Goal: Information Seeking & Learning: Find specific fact

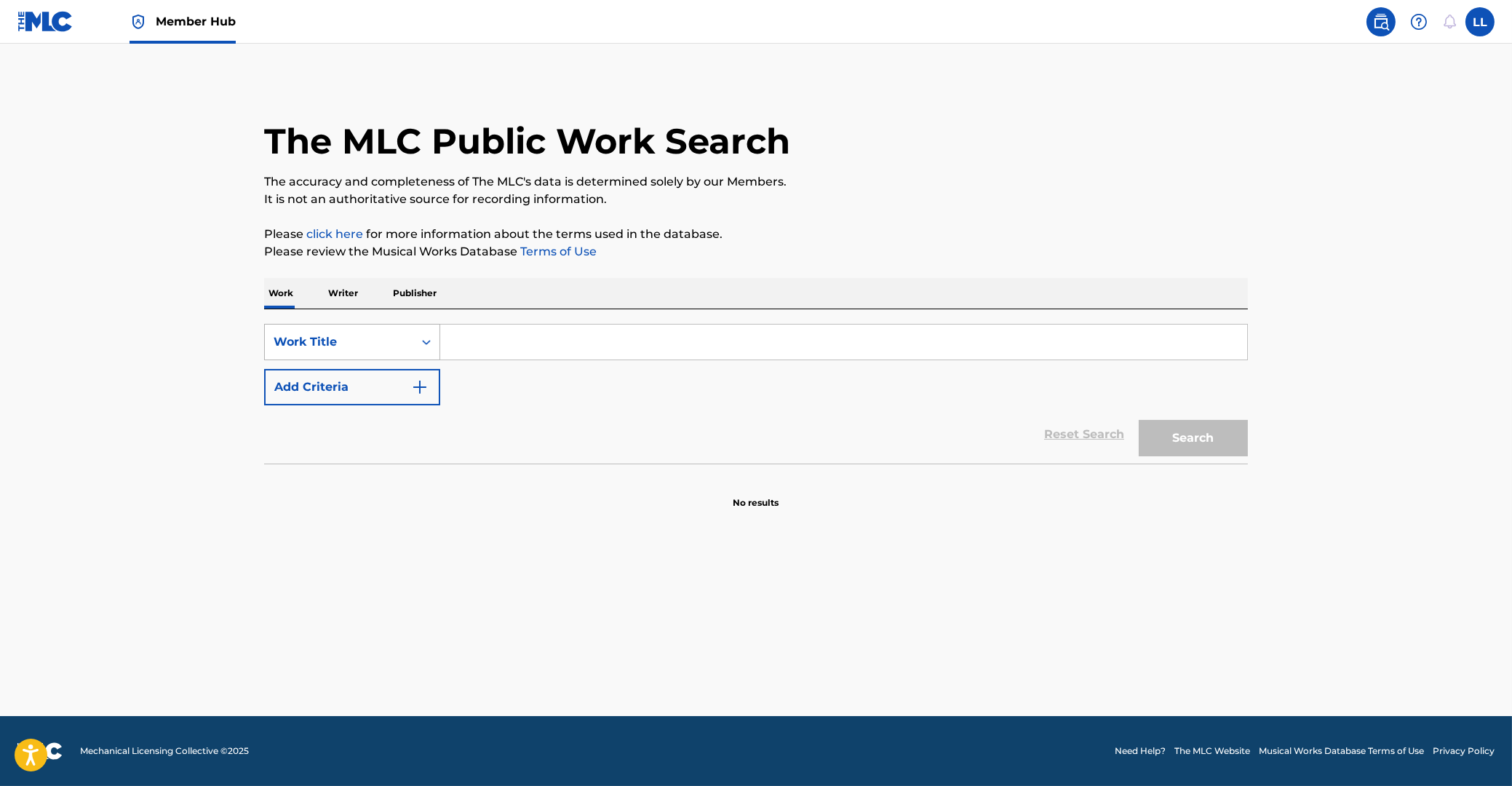
click at [427, 344] on icon "Search Form" at bounding box center [426, 342] width 15 height 15
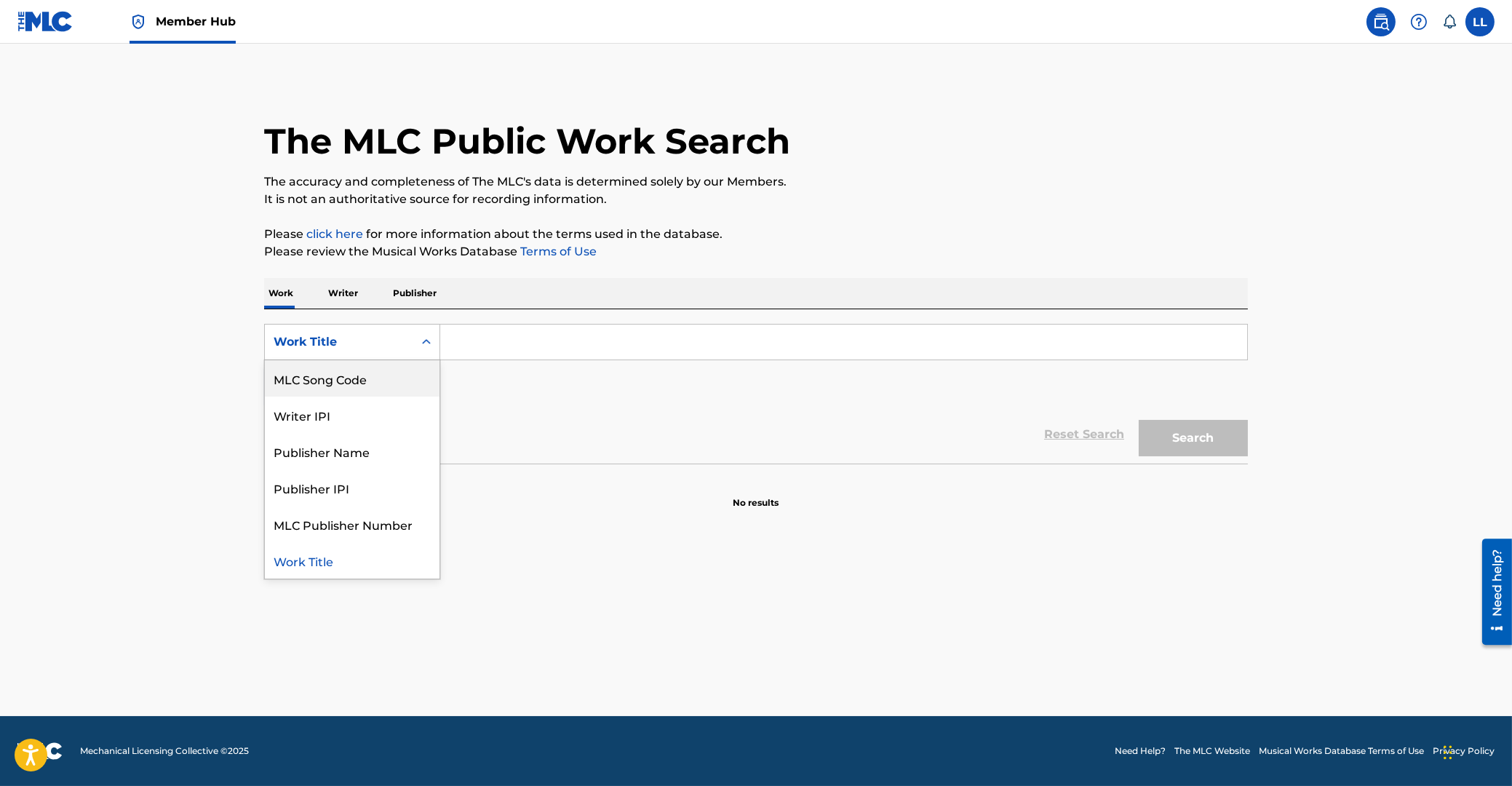
click at [362, 376] on div "MLC Song Code" at bounding box center [352, 378] width 175 height 36
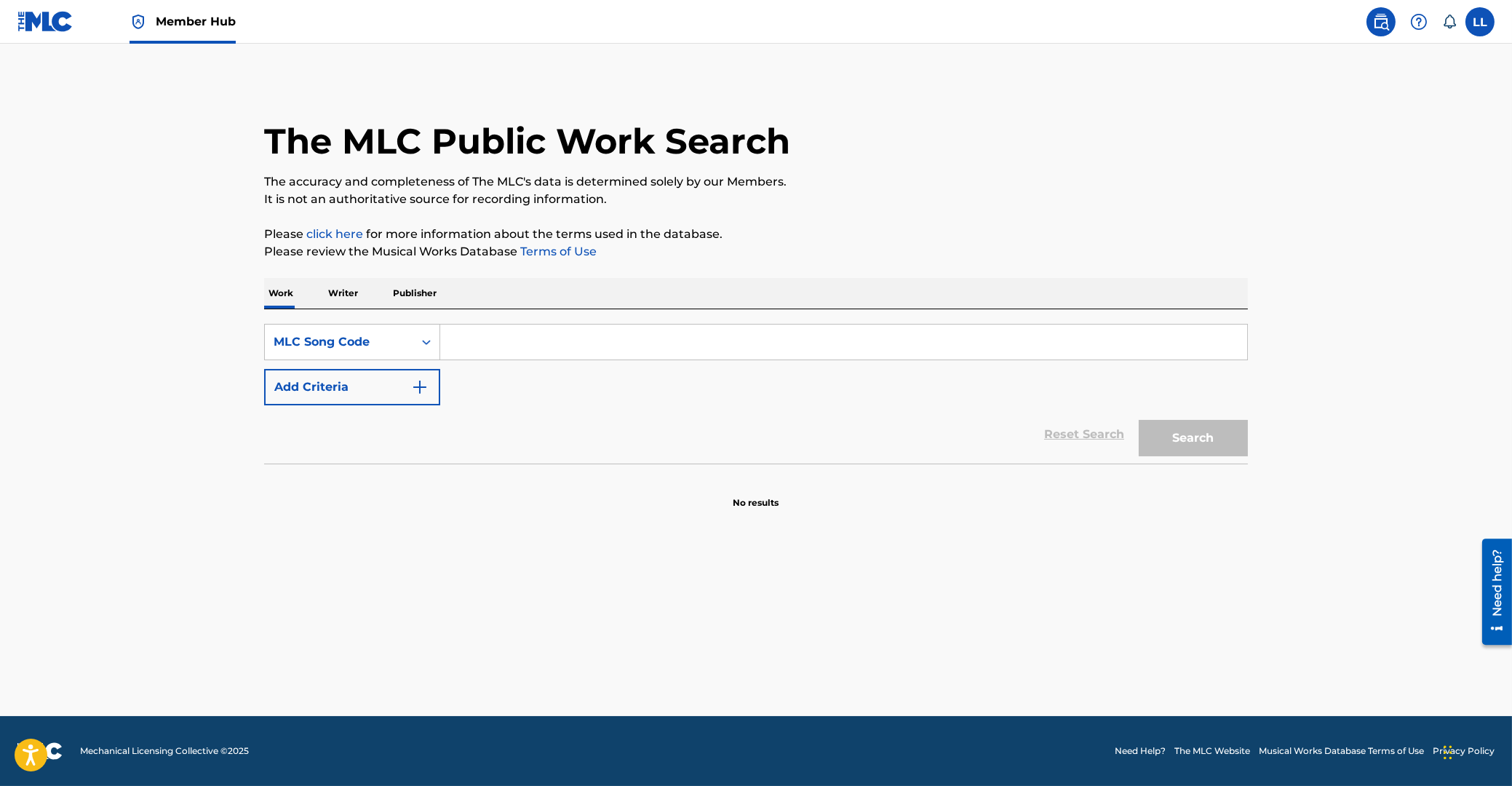
click at [502, 342] on input "Search Form" at bounding box center [843, 342] width 807 height 35
paste input "EA86QY"
type input "EA86QY"
click at [1205, 438] on button "Search" at bounding box center [1193, 438] width 109 height 36
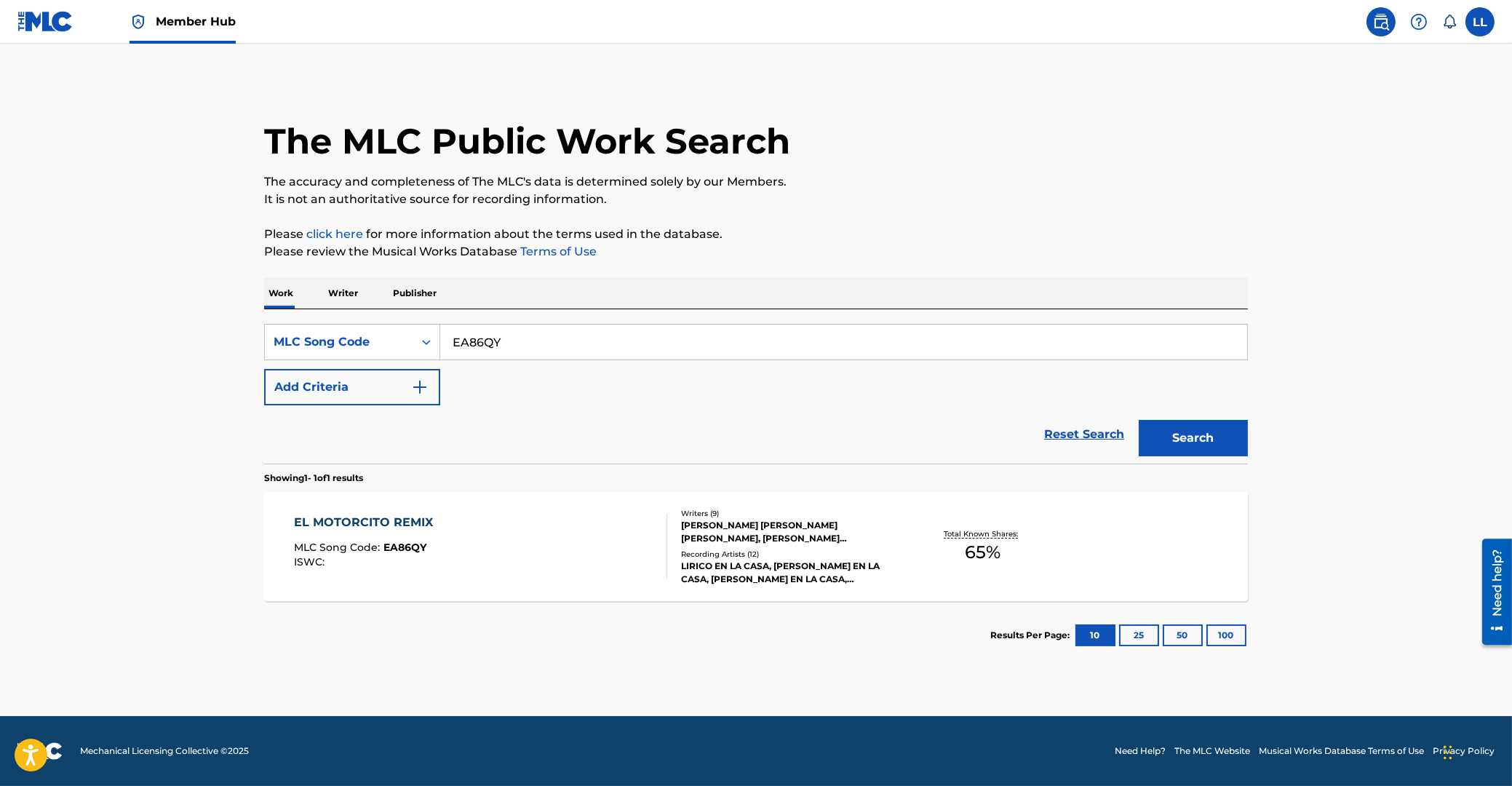
click at [401, 522] on div "EL MOTORCITO REMIX" at bounding box center [366, 523] width 146 height 18
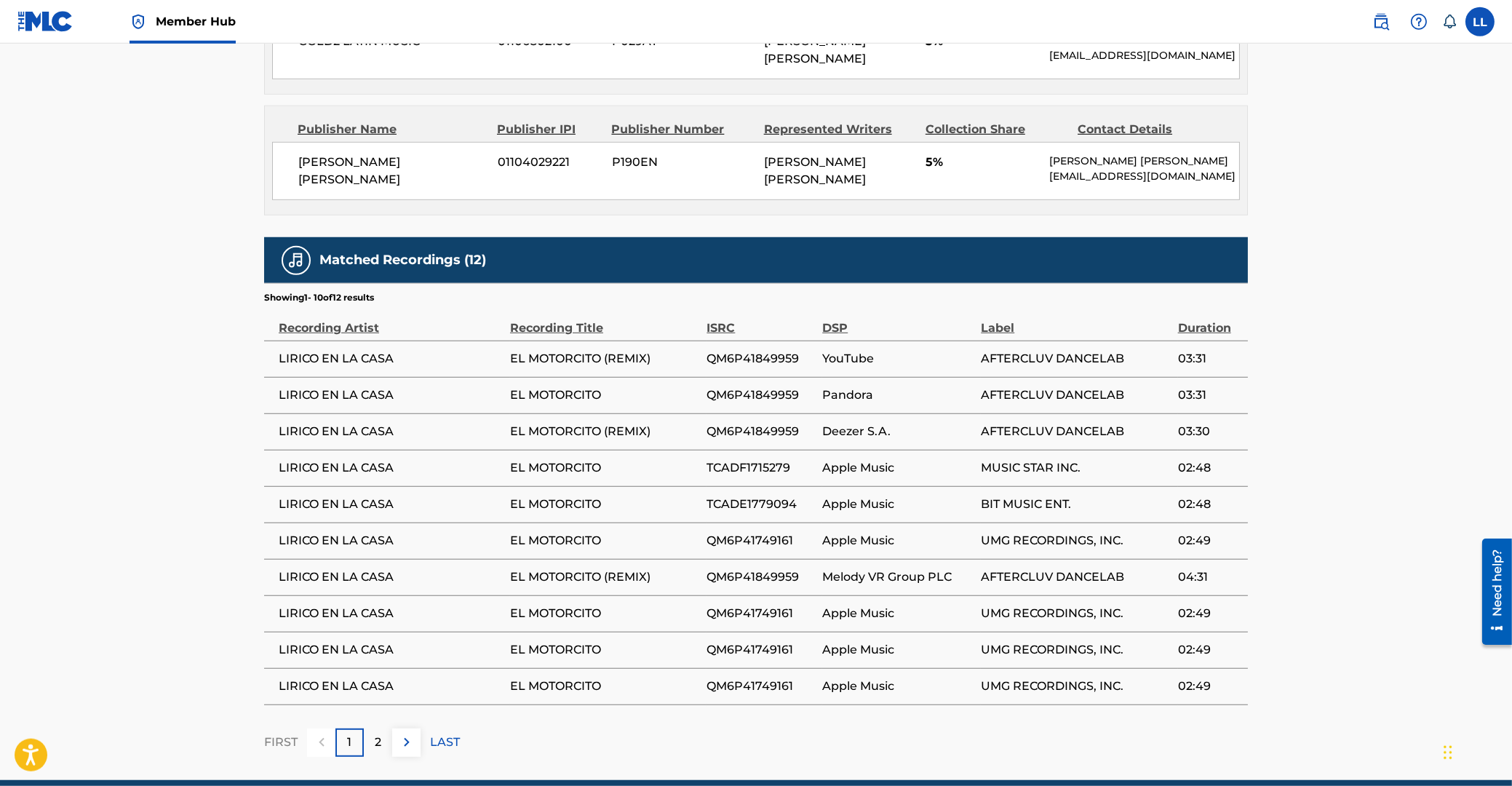
scroll to position [2029, 0]
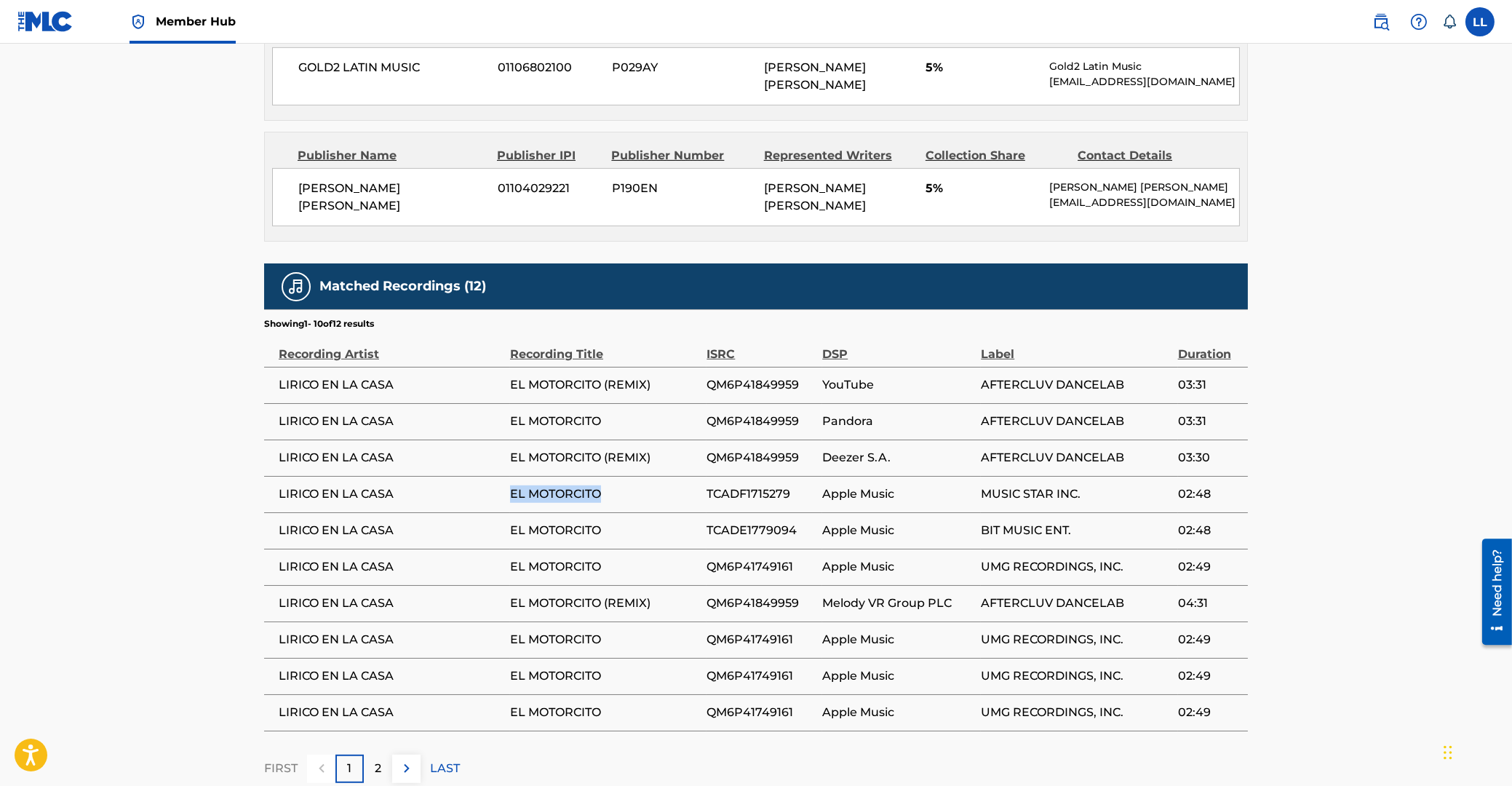
drag, startPoint x: 510, startPoint y: 481, endPoint x: 602, endPoint y: 481, distance: 92.0
click at [602, 486] on span "EL MOTORCITO" at bounding box center [604, 495] width 189 height 18
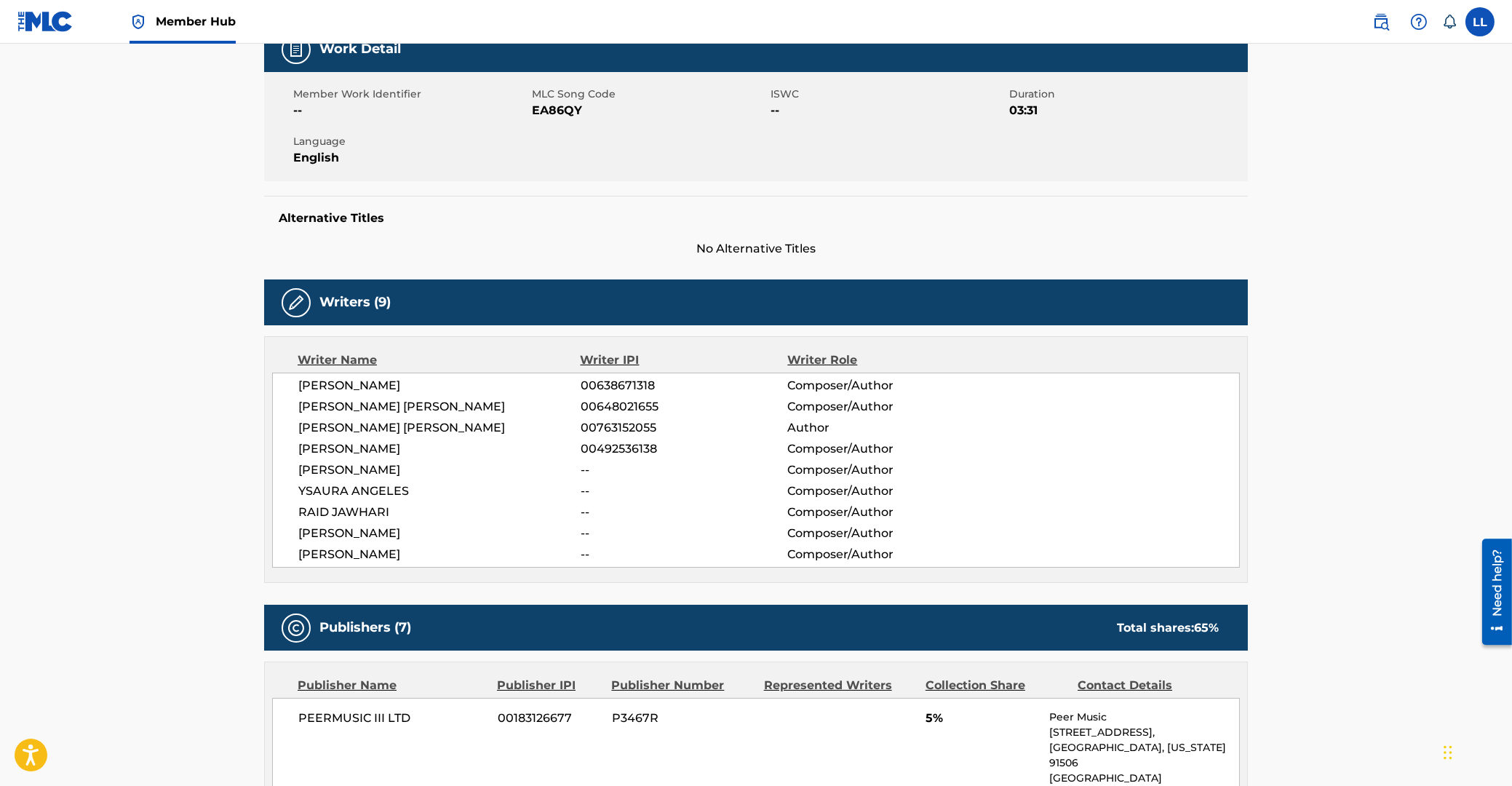
scroll to position [0, 0]
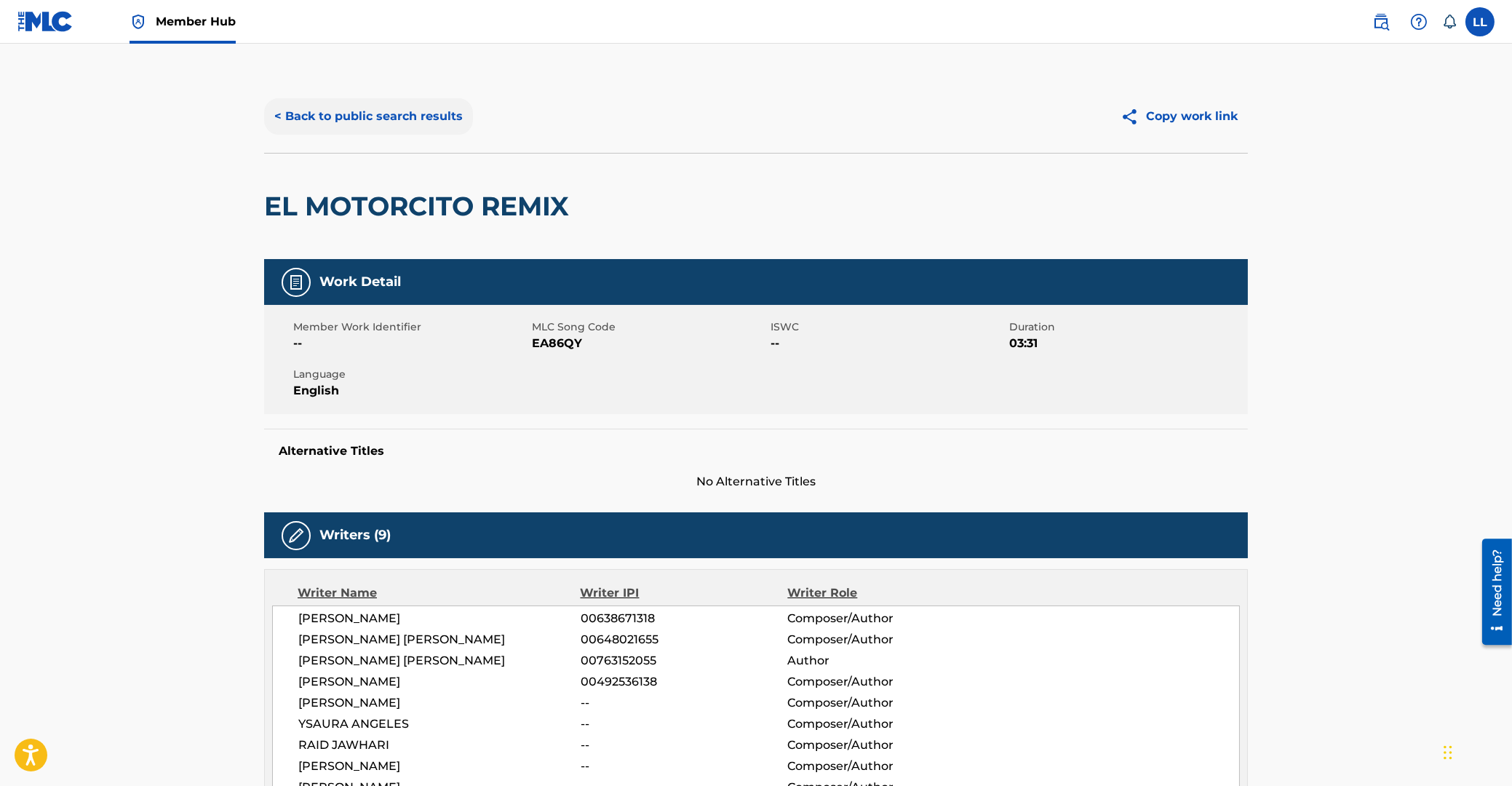
click at [326, 120] on button "< Back to public search results" at bounding box center [368, 116] width 209 height 36
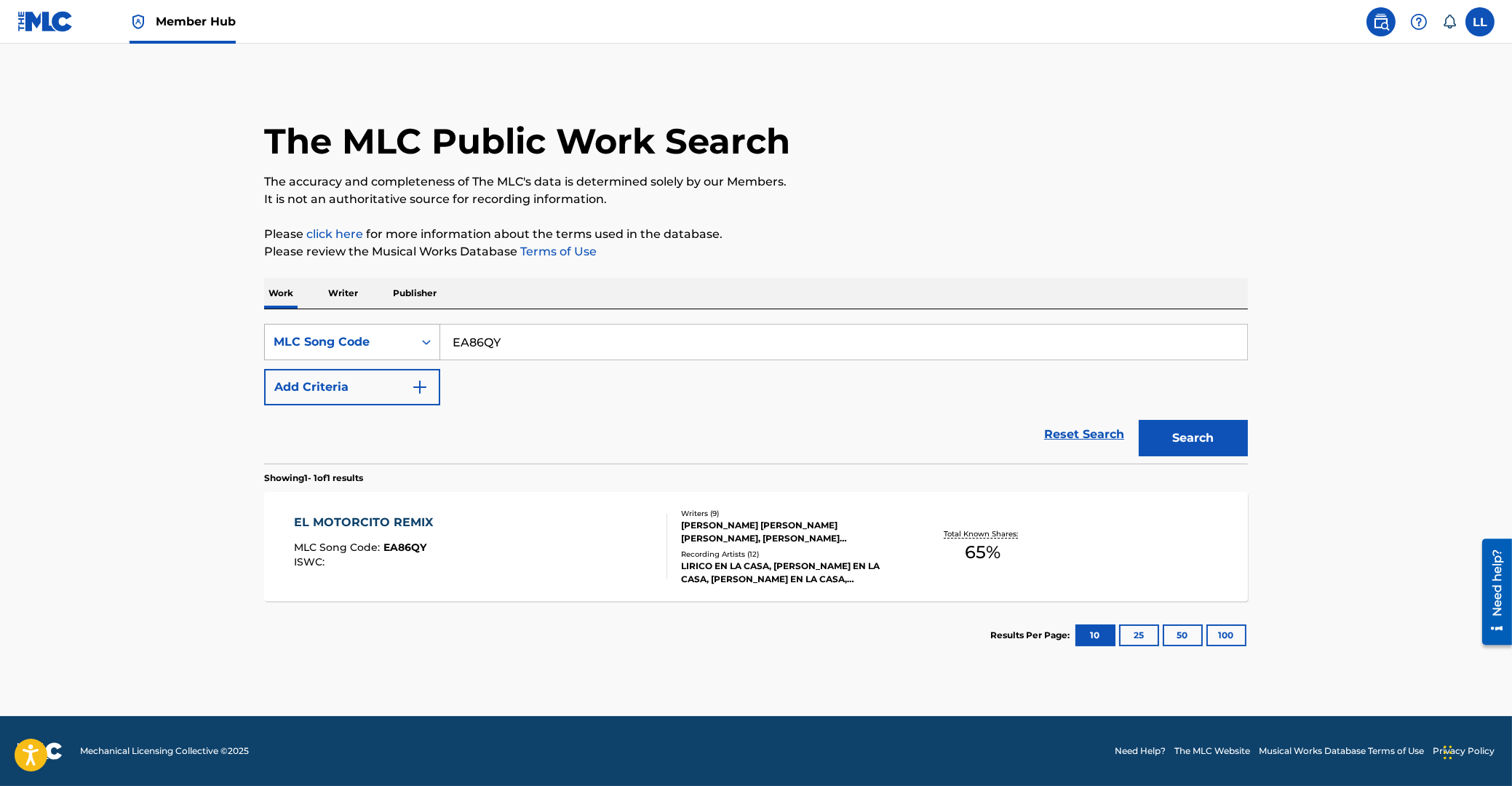
drag, startPoint x: 538, startPoint y: 342, endPoint x: 381, endPoint y: 346, distance: 157.1
click at [440, 342] on input "EA86QY" at bounding box center [843, 342] width 807 height 35
paste input "99HD"
type input "EA99HD"
click at [1188, 448] on button "Search" at bounding box center [1193, 438] width 109 height 36
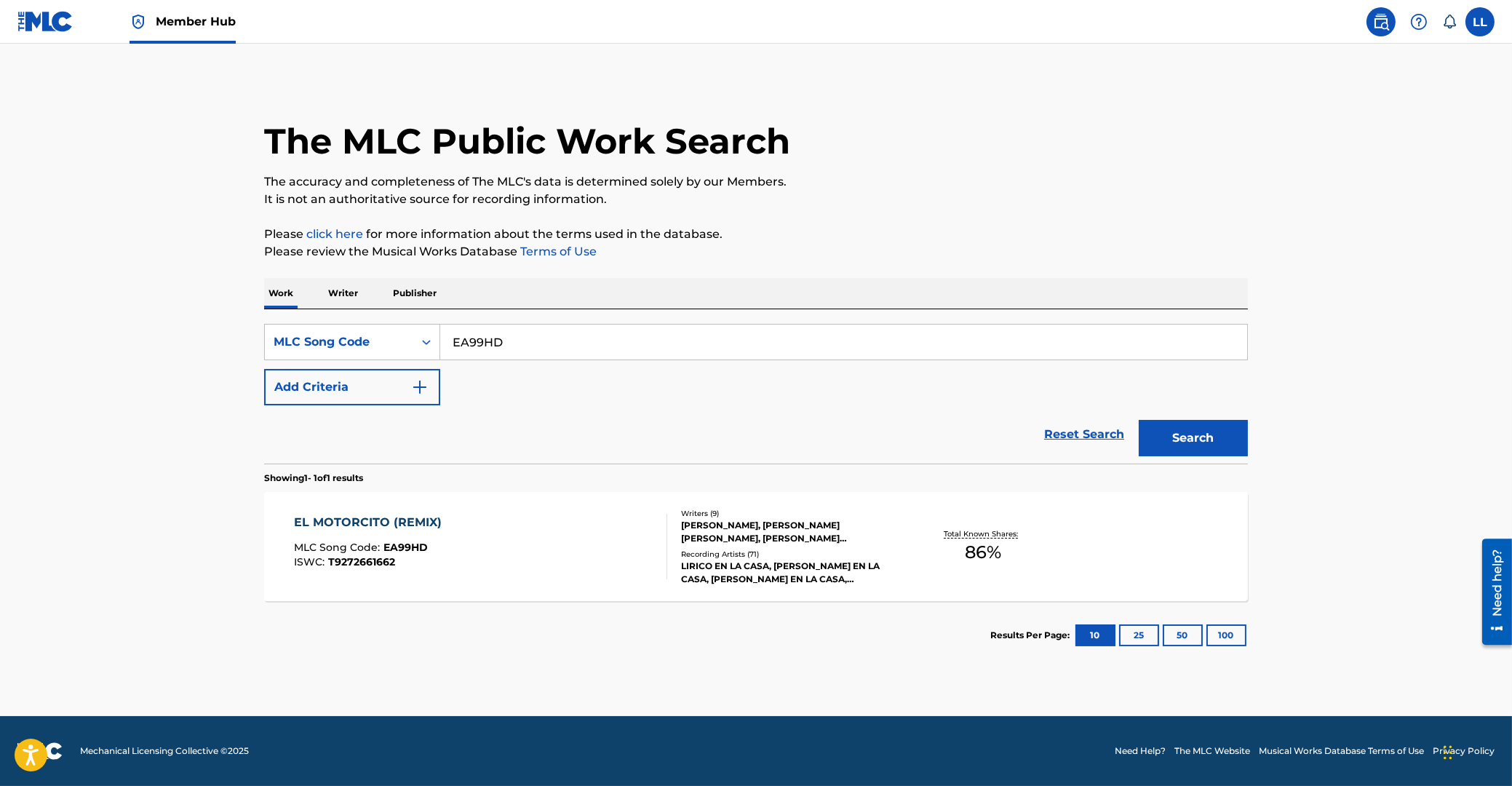
click at [352, 521] on div "EL MOTORCITO (REMIX)" at bounding box center [371, 523] width 155 height 18
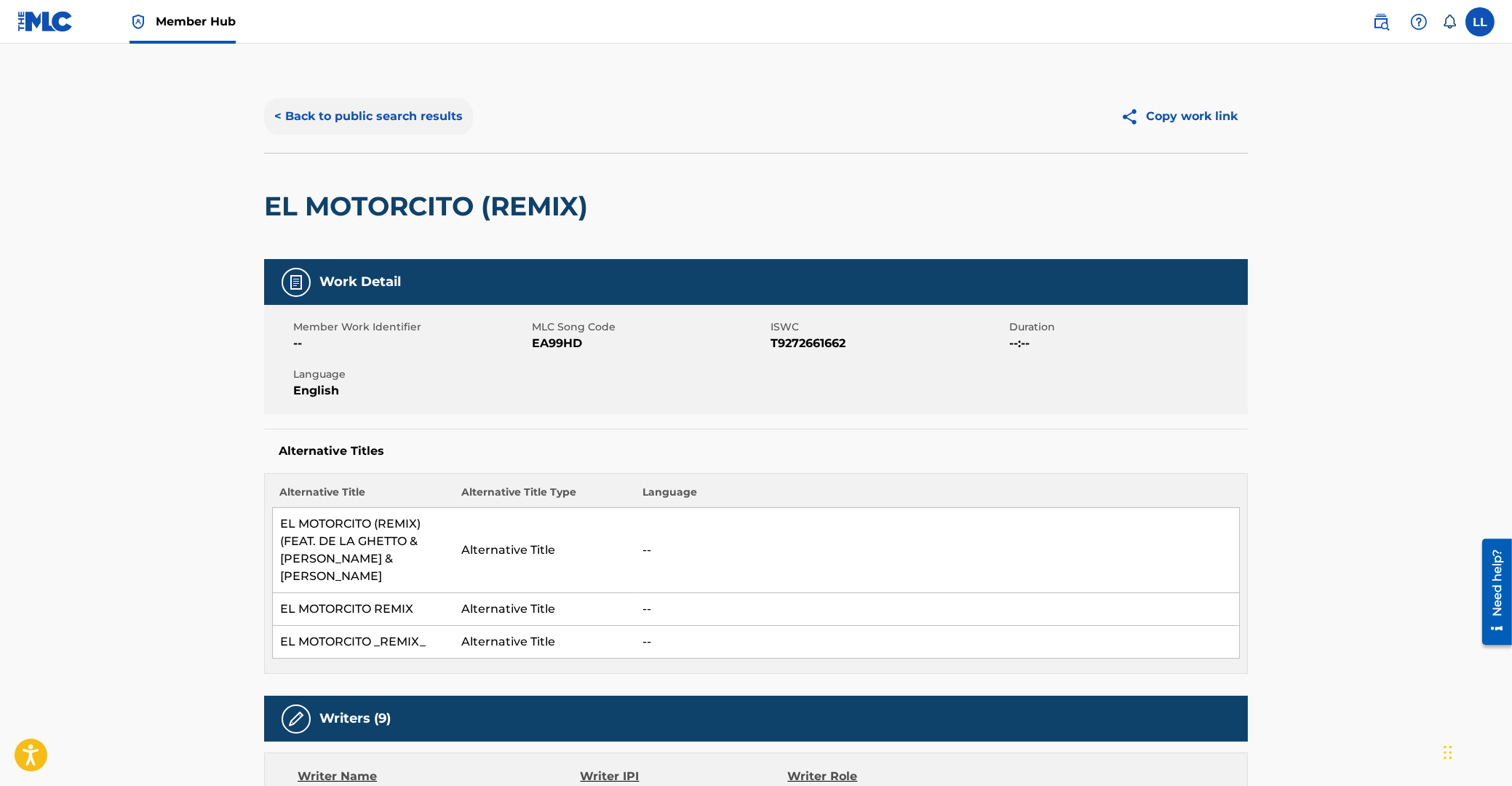
click at [358, 125] on button "< Back to public search results" at bounding box center [368, 116] width 209 height 36
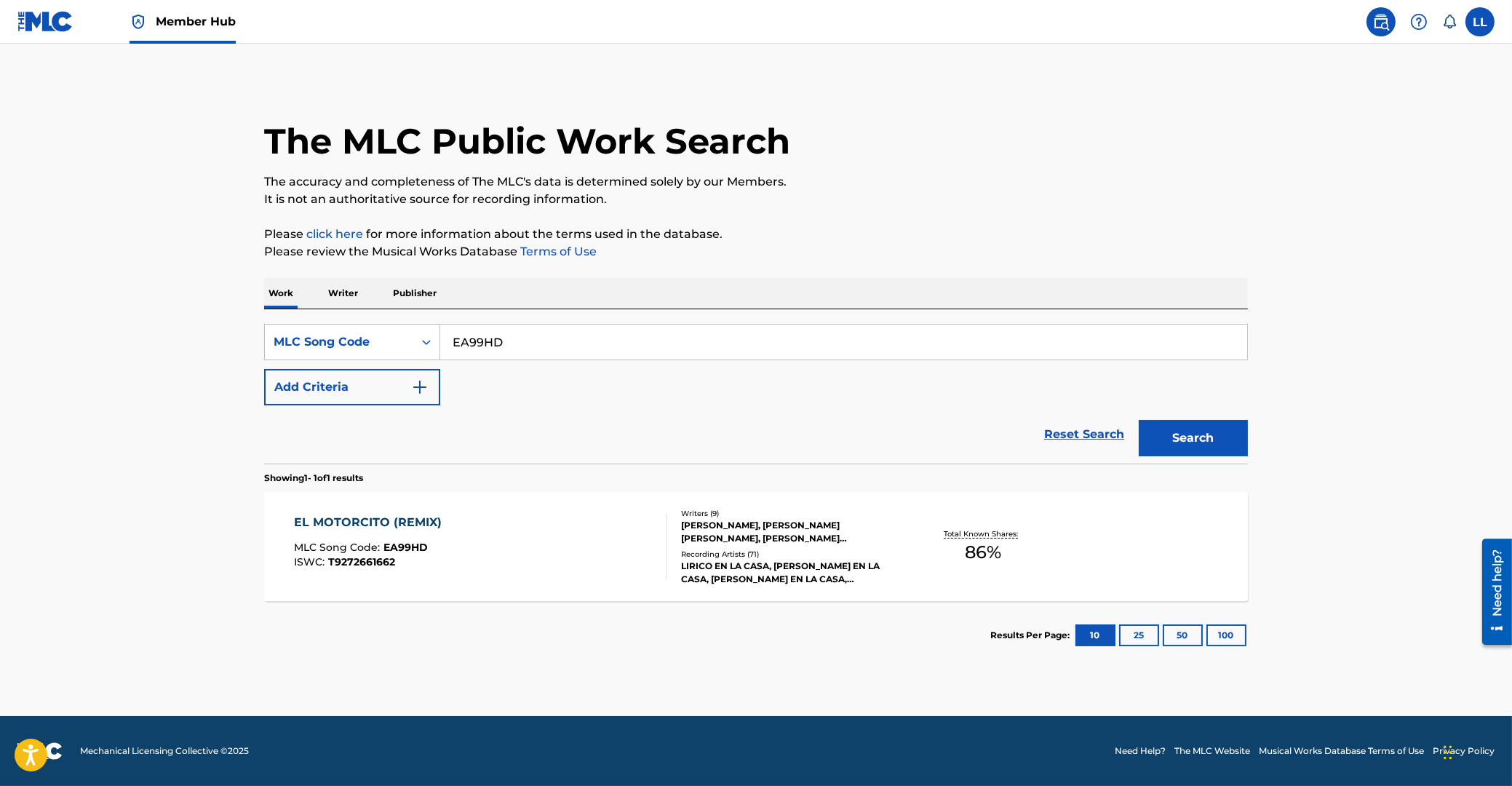
click at [368, 520] on div "EL MOTORCITO (REMIX)" at bounding box center [371, 523] width 155 height 18
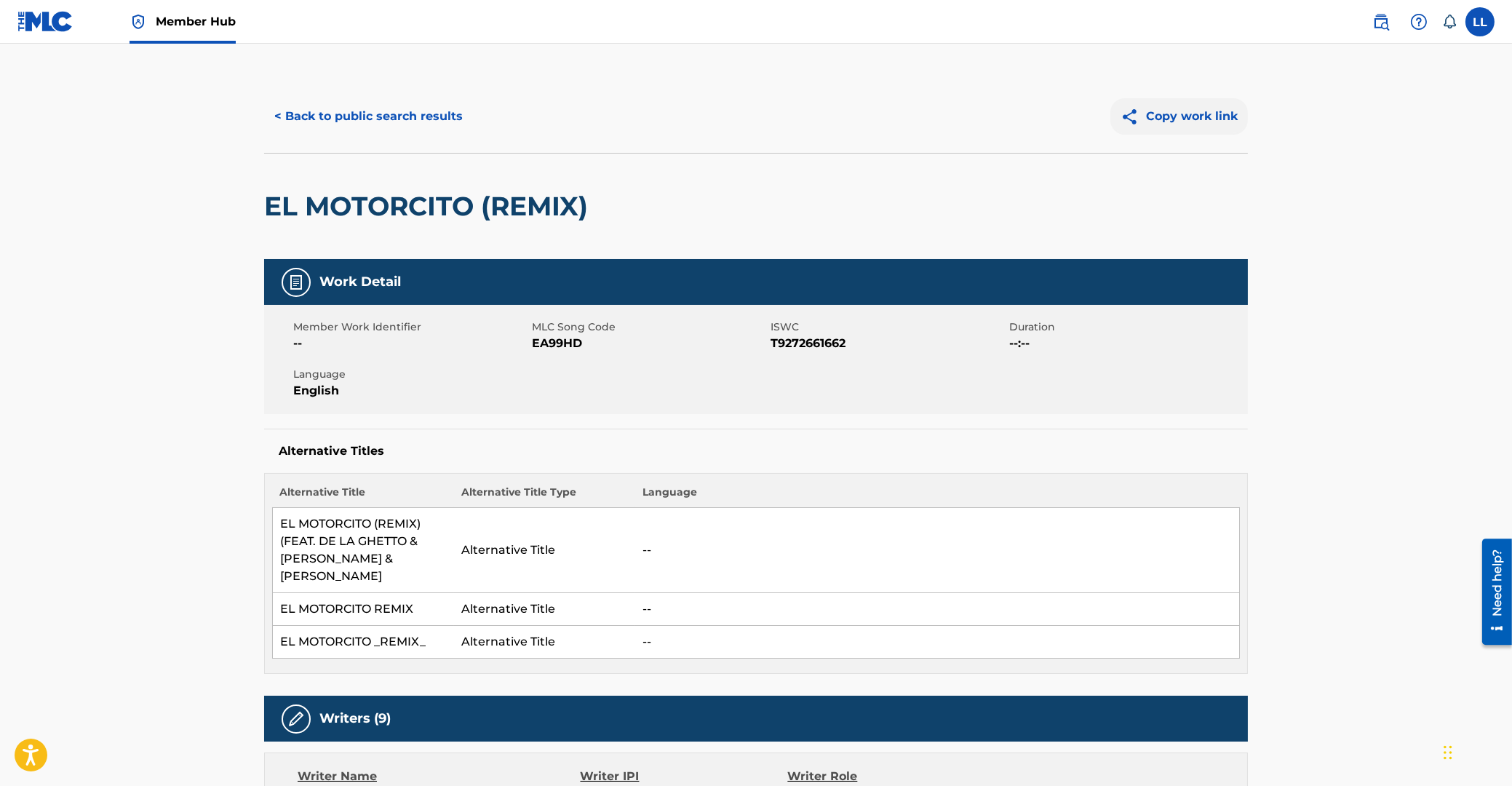
click at [1179, 116] on button "Copy work link" at bounding box center [1180, 116] width 138 height 36
click at [418, 122] on button "< Back to public search results" at bounding box center [368, 116] width 209 height 36
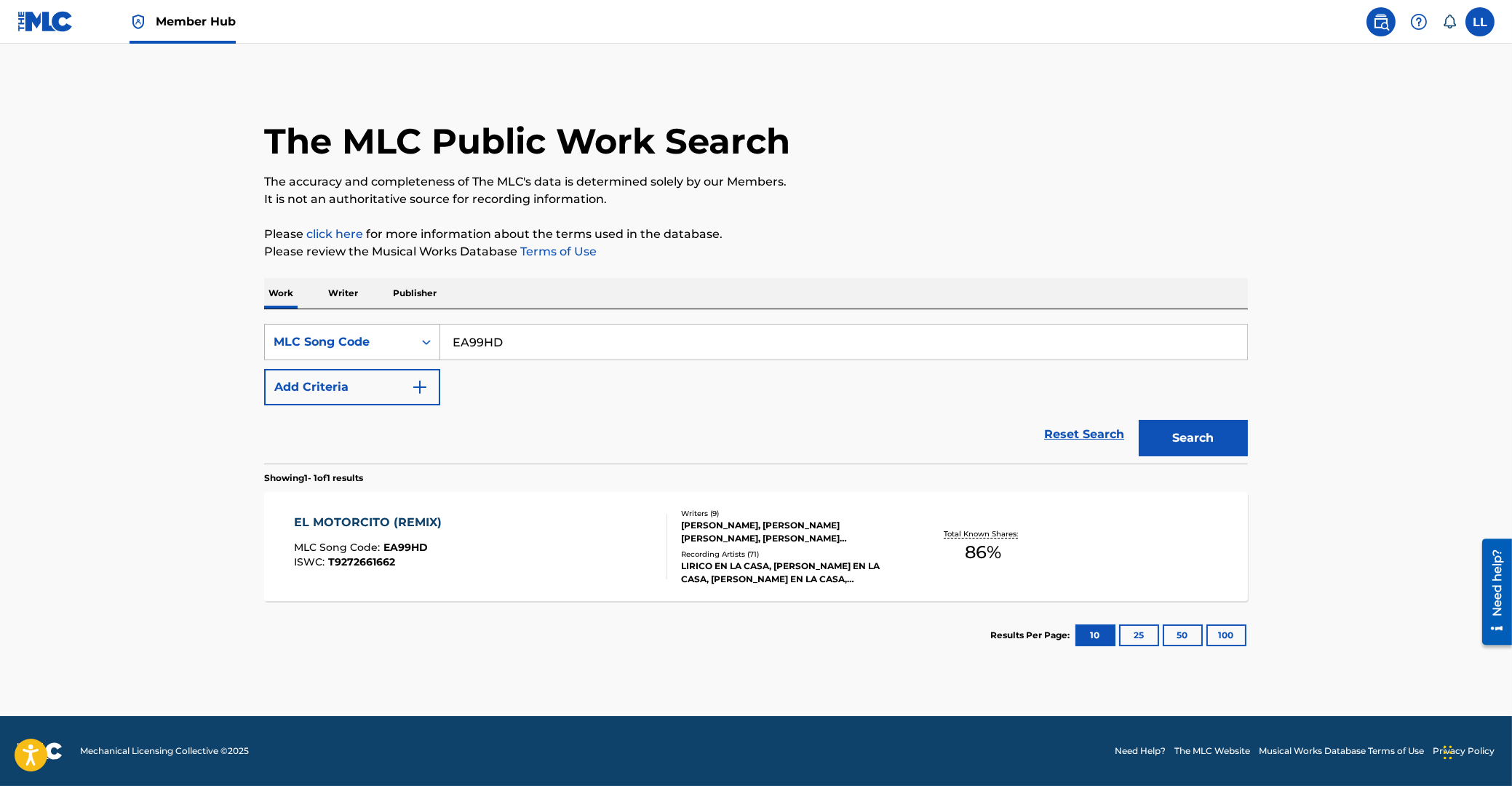
drag, startPoint x: 539, startPoint y: 343, endPoint x: 401, endPoint y: 344, distance: 138.0
click at [440, 344] on input "EA99HD" at bounding box center [843, 342] width 807 height 35
paste input "86QY"
type input "EA86QY"
click at [1170, 427] on button "Search" at bounding box center [1193, 438] width 109 height 36
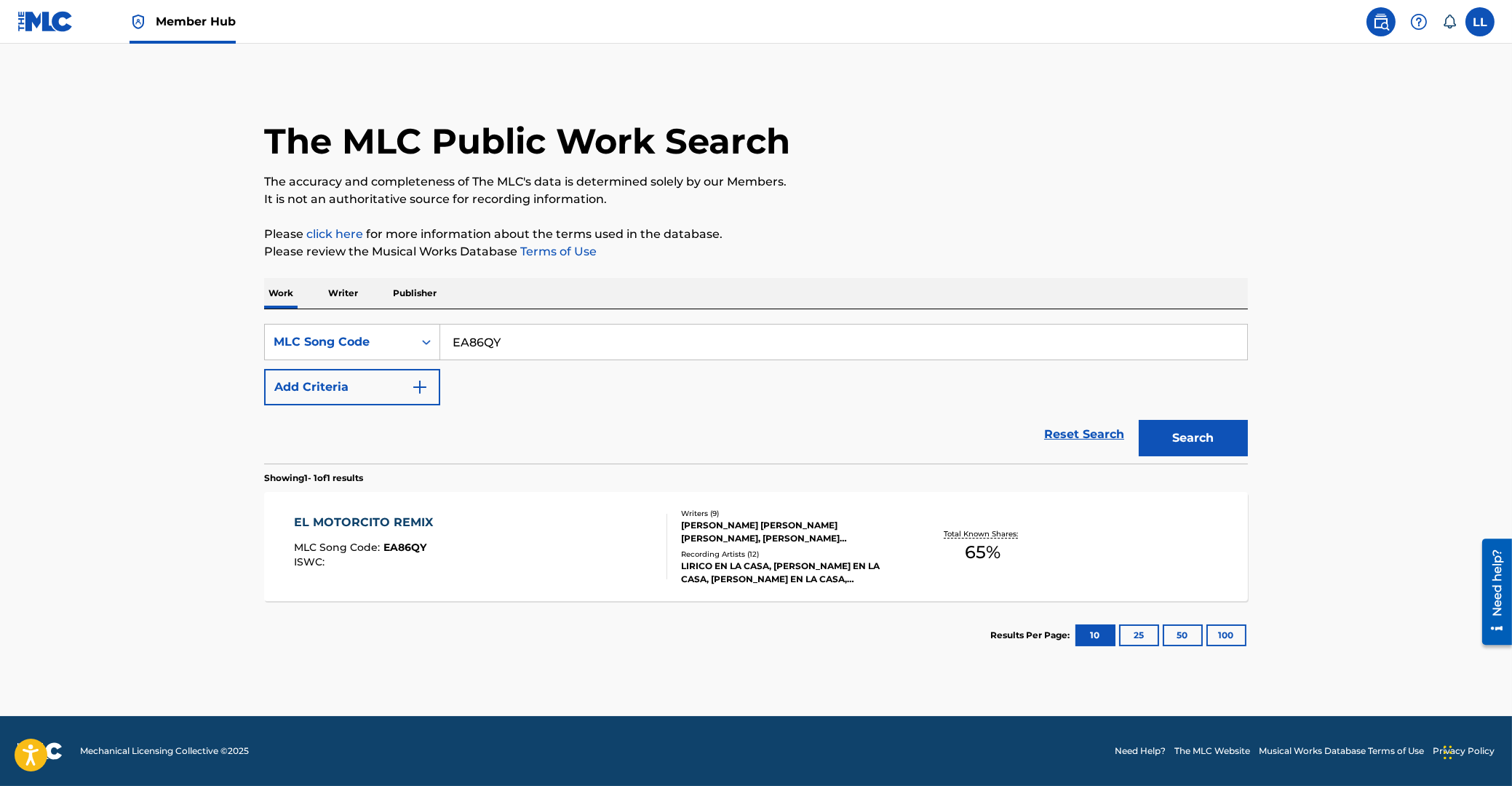
click at [387, 521] on div "EL MOTORCITO REMIX" at bounding box center [366, 523] width 146 height 18
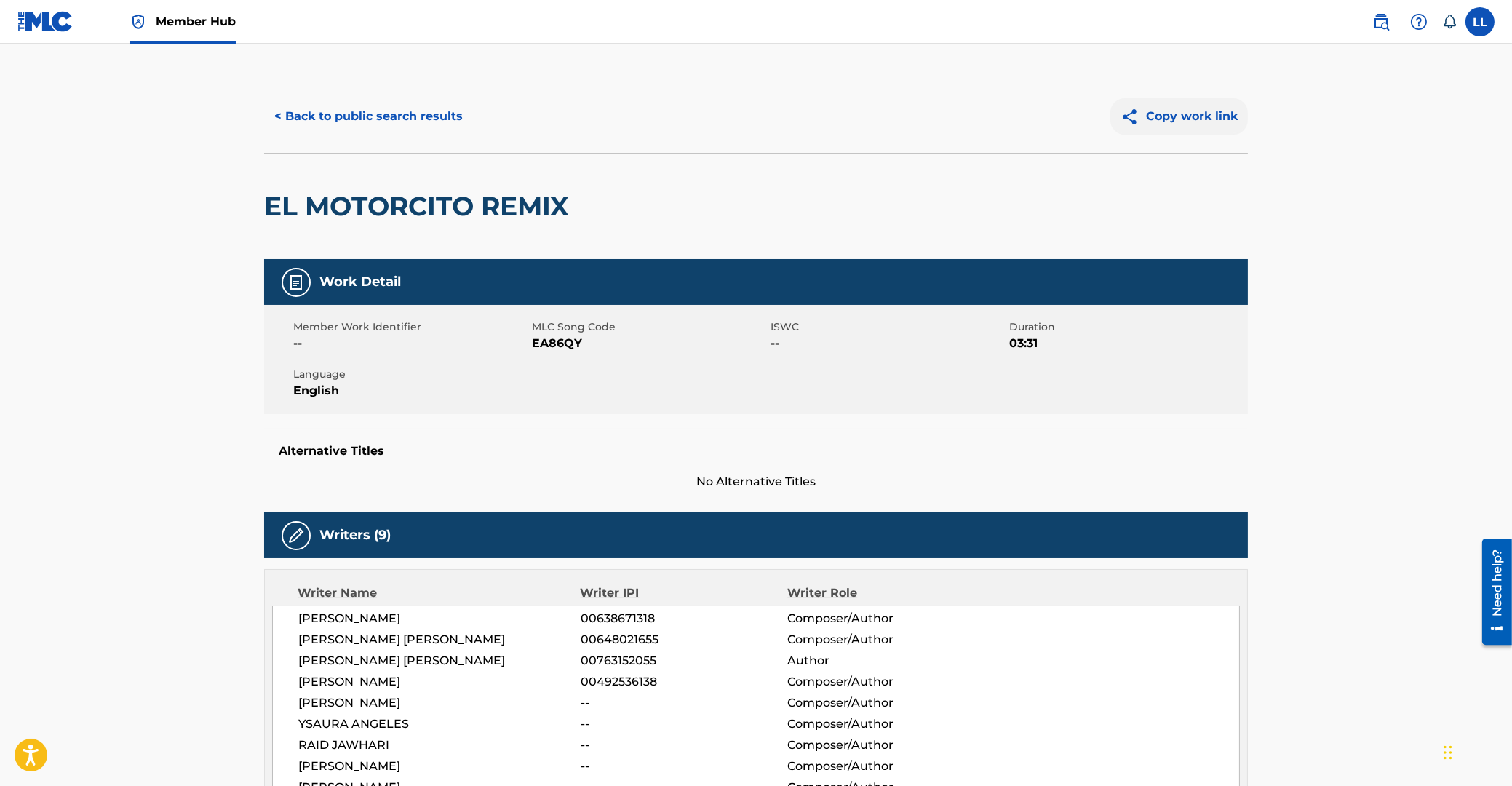
click at [1226, 118] on button "Copy work link" at bounding box center [1180, 116] width 138 height 36
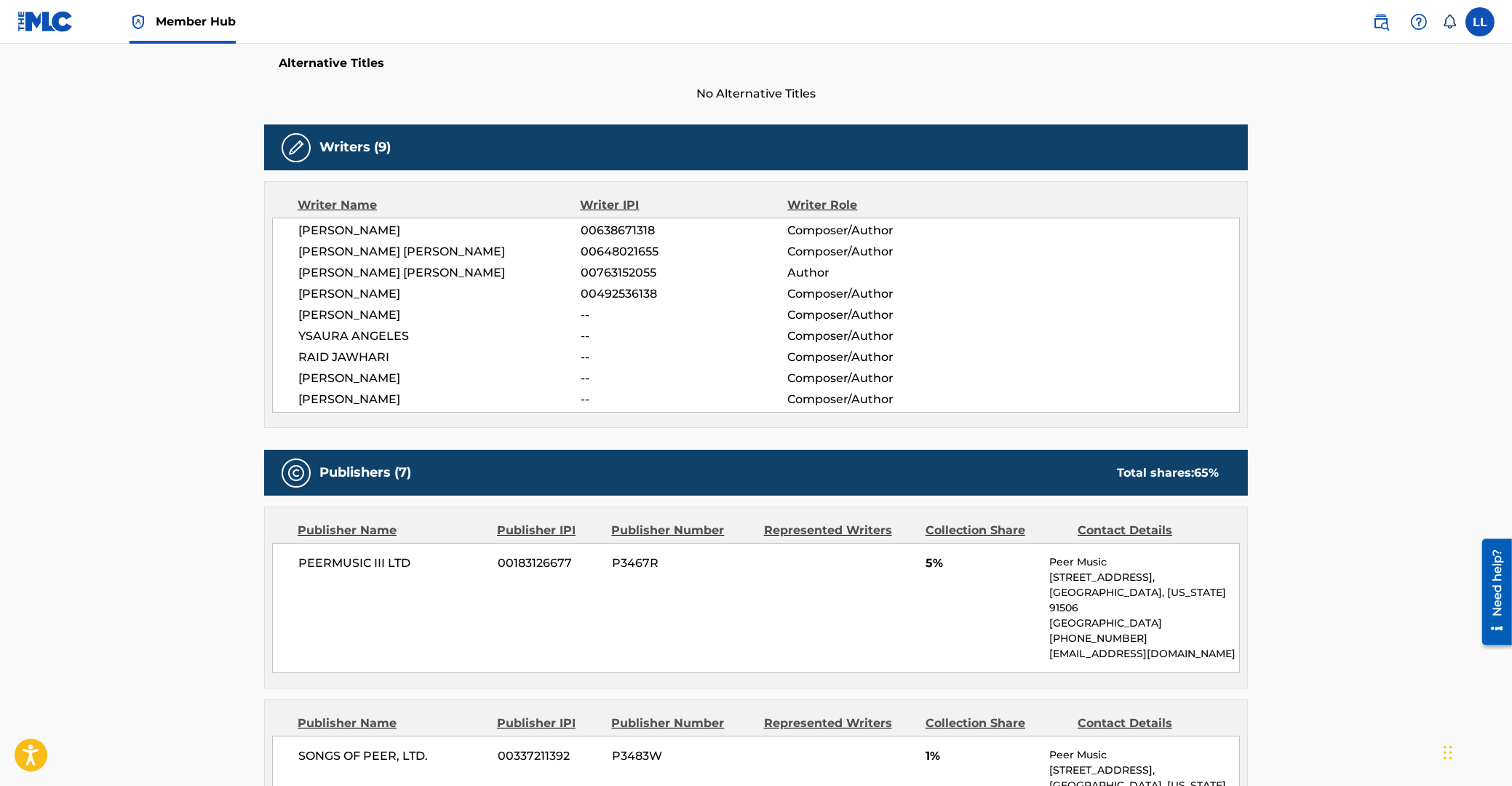
scroll to position [312, 0]
